Goal: Transaction & Acquisition: Purchase product/service

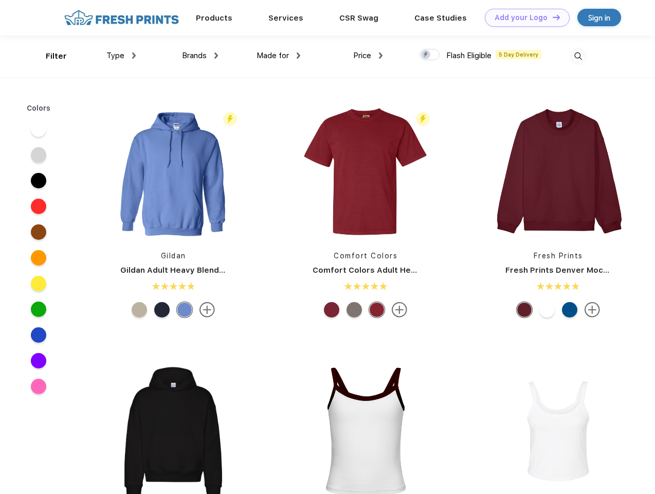
click at [523, 17] on link "Add your Logo Design Tool" at bounding box center [527, 18] width 85 height 18
click at [0, 0] on div "Design Tool" at bounding box center [0, 0] width 0 height 0
click at [552, 17] on link "Add your Logo Design Tool" at bounding box center [527, 18] width 85 height 18
click at [49, 56] on div "Filter" at bounding box center [56, 56] width 21 height 12
click at [121, 56] on span "Type" at bounding box center [115, 55] width 18 height 9
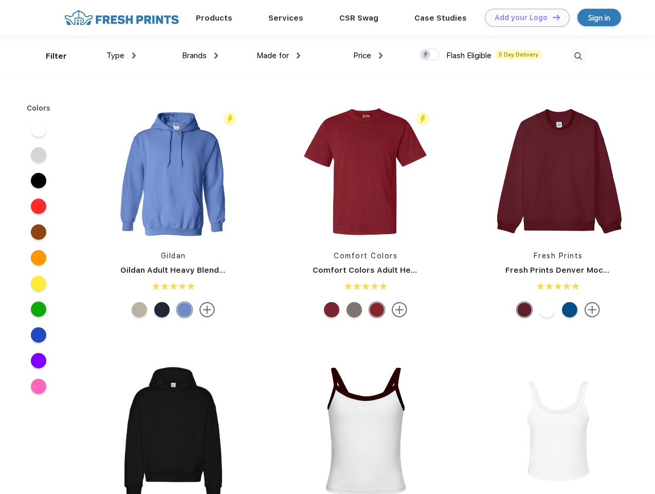
click at [200, 56] on span "Brands" at bounding box center [194, 55] width 25 height 9
click at [279, 56] on span "Made for" at bounding box center [273, 55] width 32 height 9
click at [368, 56] on span "Price" at bounding box center [362, 55] width 18 height 9
click at [430, 55] on div at bounding box center [430, 54] width 20 height 11
click at [426, 55] on input "checkbox" at bounding box center [423, 51] width 7 height 7
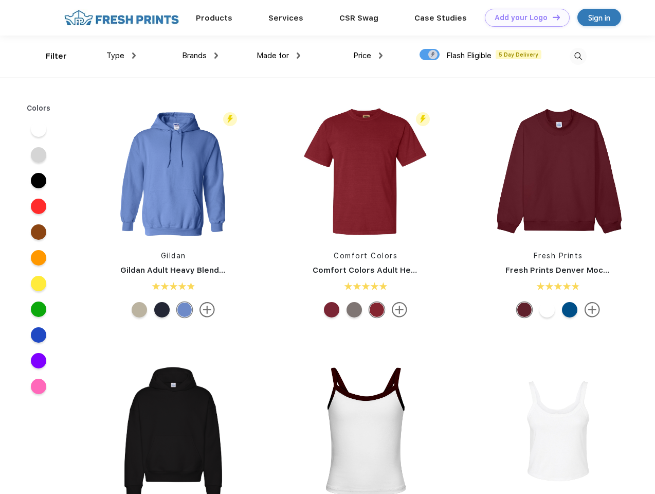
click at [578, 56] on img at bounding box center [578, 56] width 17 height 17
